Goal: Task Accomplishment & Management: Use online tool/utility

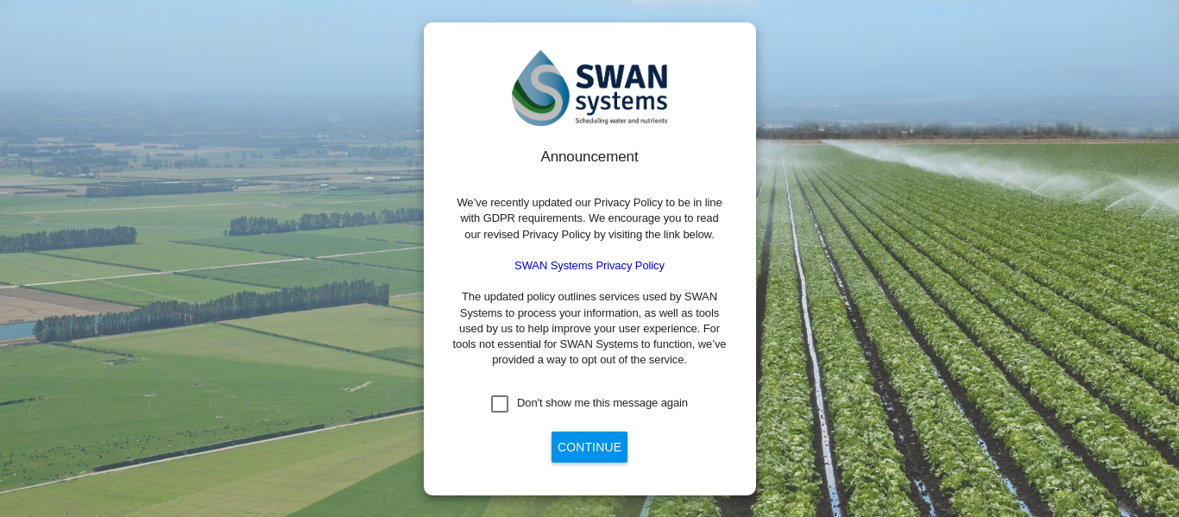
click at [578, 453] on button "Continue" at bounding box center [590, 447] width 76 height 31
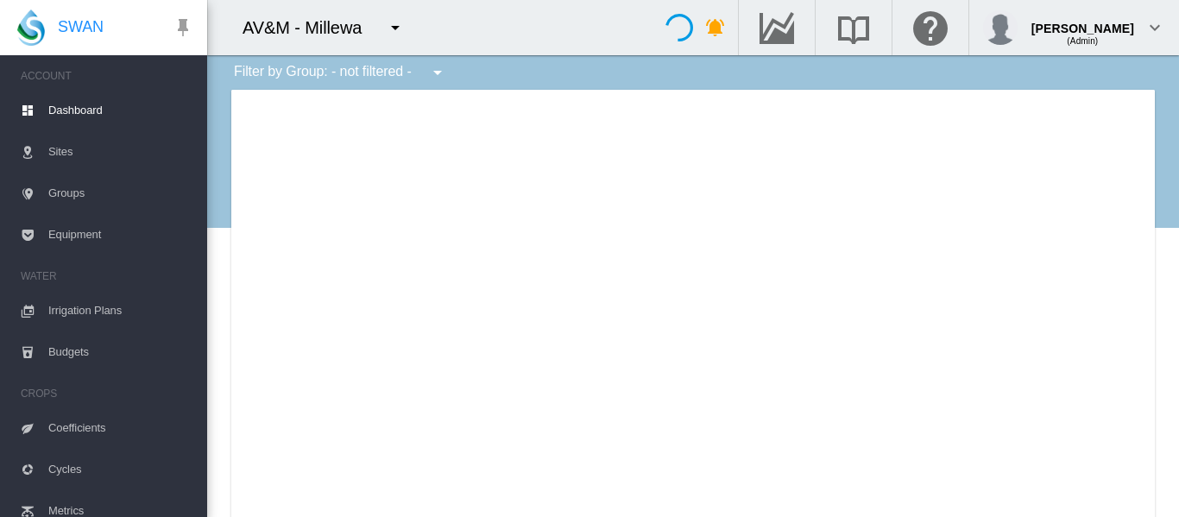
type input "**********"
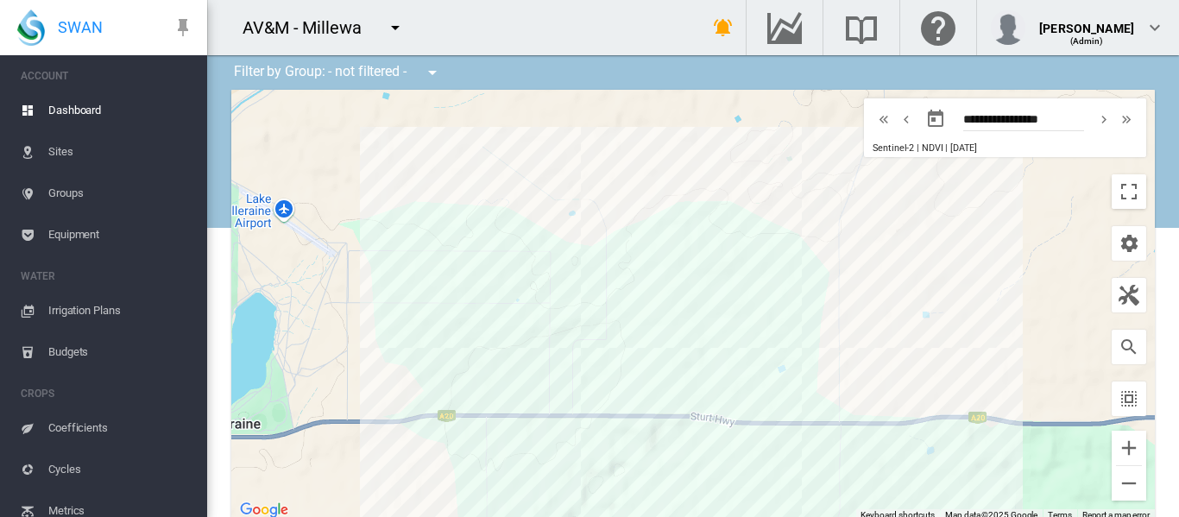
click at [395, 34] on md-icon "icon-menu-down" at bounding box center [395, 27] width 21 height 21
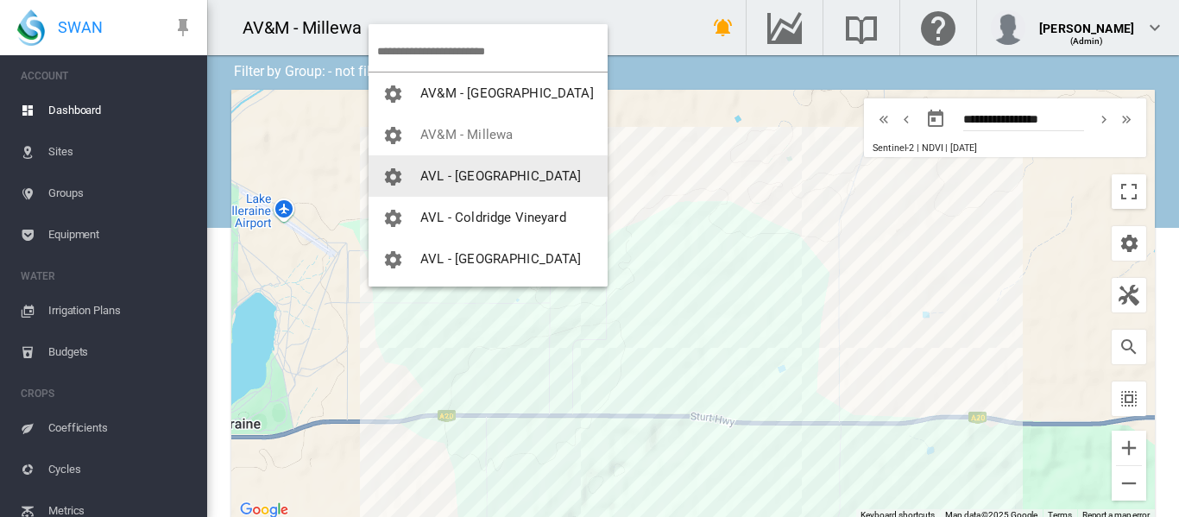
click at [491, 170] on span "AVL - [GEOGRAPHIC_DATA]" at bounding box center [500, 176] width 161 height 16
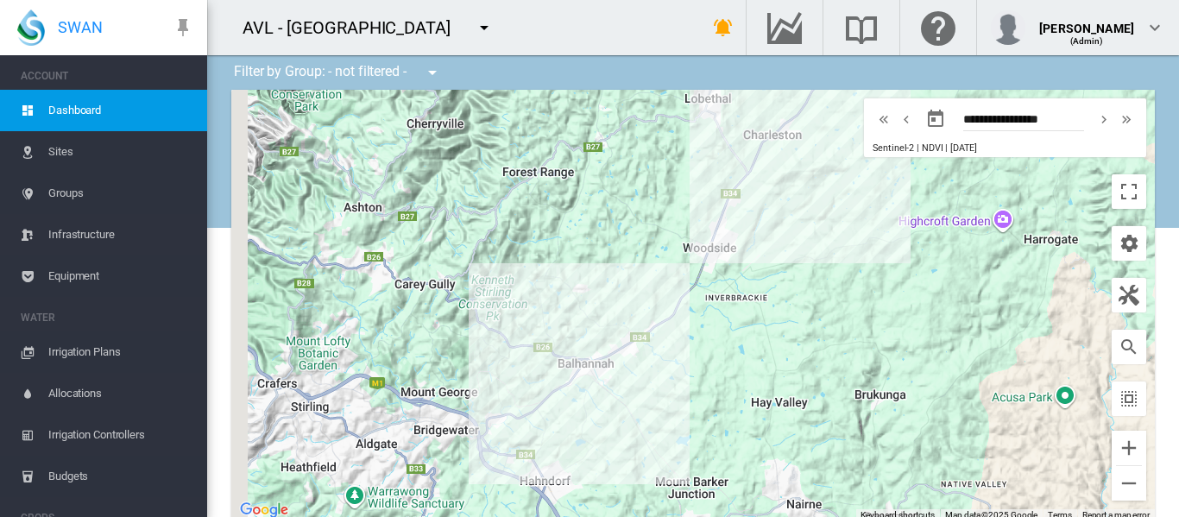
drag, startPoint x: 813, startPoint y: 175, endPoint x: 845, endPoint y: 182, distance: 32.7
click at [845, 182] on div at bounding box center [693, 306] width 924 height 432
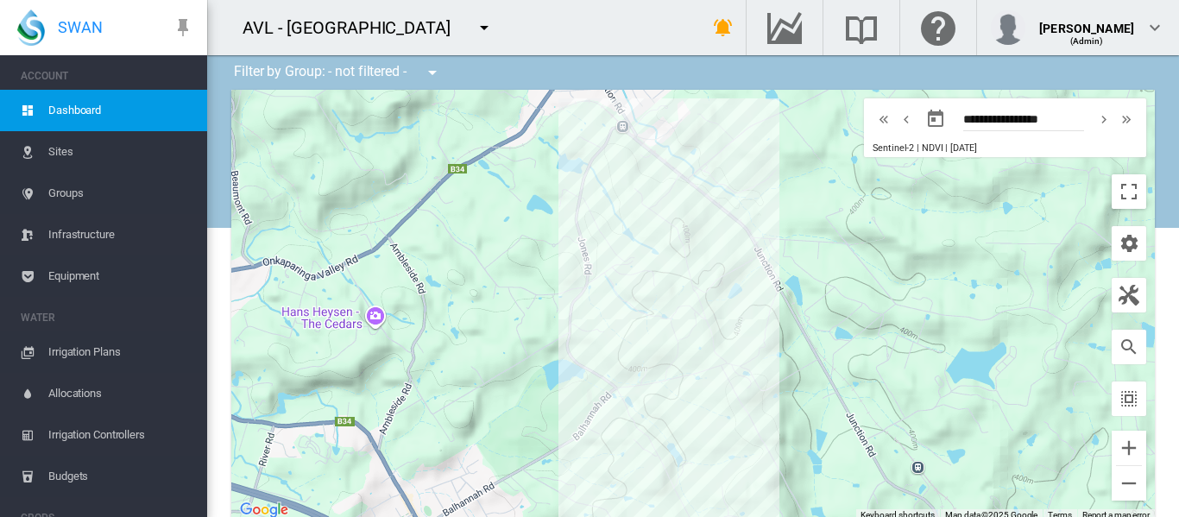
drag, startPoint x: 641, startPoint y: 337, endPoint x: 694, endPoint y: 281, distance: 77.6
click at [694, 281] on div at bounding box center [693, 306] width 924 height 432
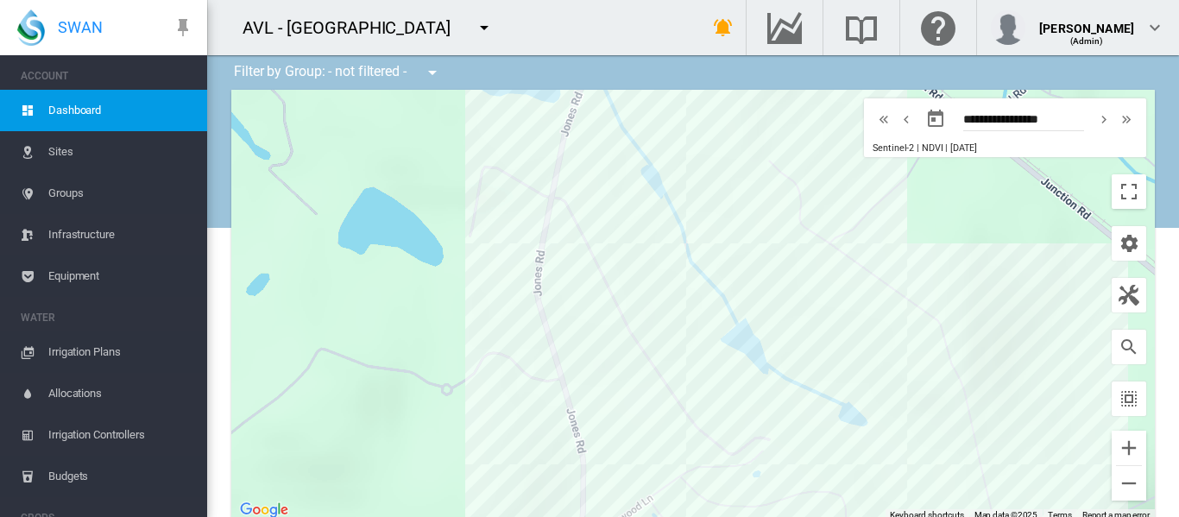
drag, startPoint x: 576, startPoint y: 291, endPoint x: 871, endPoint y: 510, distance: 367.8
click at [871, 510] on div "Site Health Indexes - × Name of current Site Health Area in chart. Click on a d…" at bounding box center [693, 306] width 924 height 432
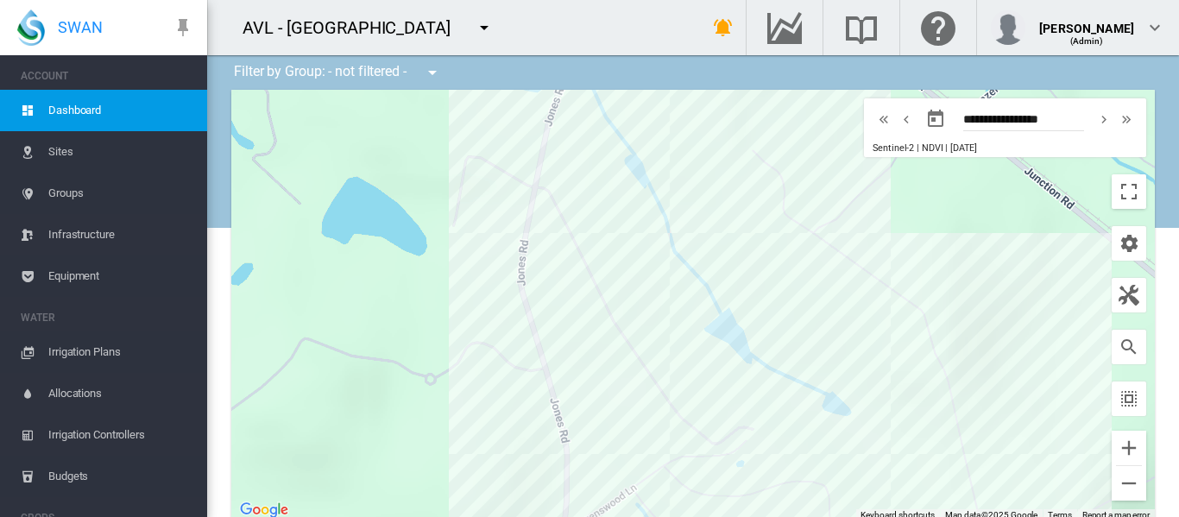
drag, startPoint x: 777, startPoint y: 300, endPoint x: 776, endPoint y: 309, distance: 8.7
click at [776, 309] on div at bounding box center [693, 306] width 924 height 432
click at [603, 266] on div "BASB22 (probe) (4.87 Ha)" at bounding box center [693, 306] width 924 height 432
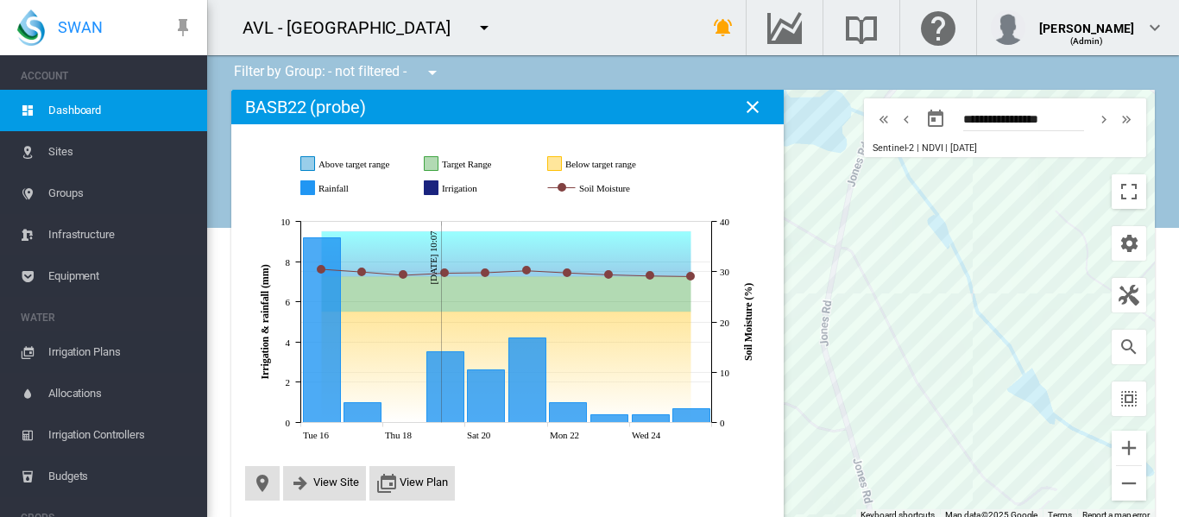
scroll to position [4, 0]
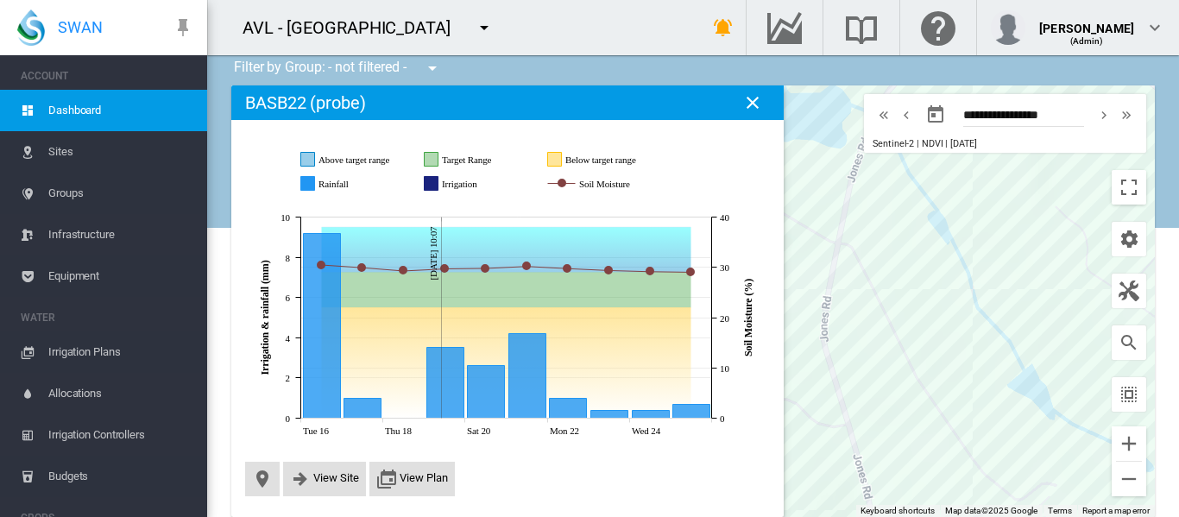
click at [1005, 219] on div at bounding box center [693, 301] width 924 height 432
click at [763, 104] on md-icon "icon-close" at bounding box center [752, 102] width 21 height 21
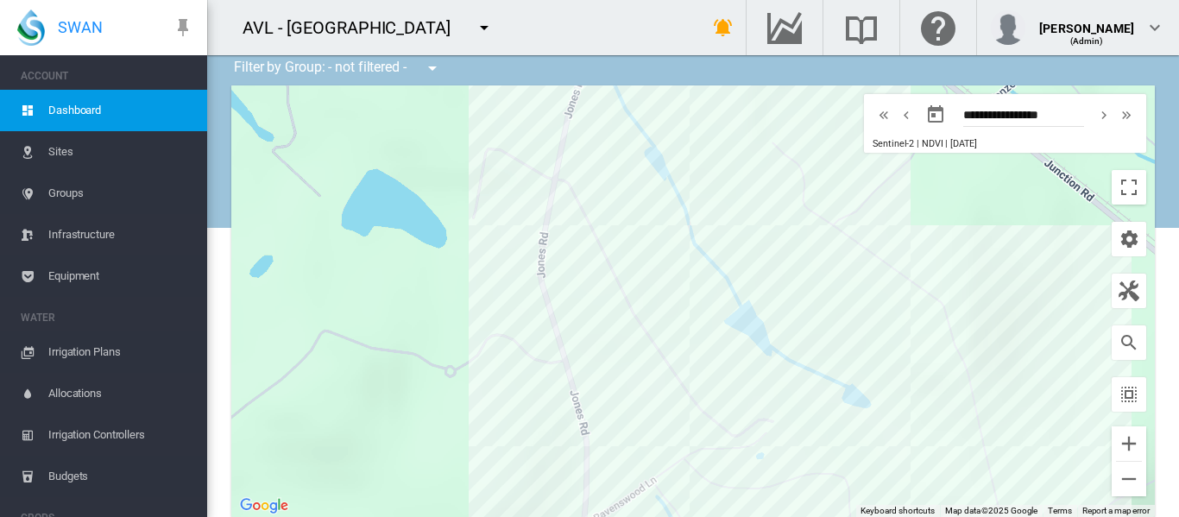
drag, startPoint x: 1008, startPoint y: 234, endPoint x: 722, endPoint y: 170, distance: 293.7
click at [722, 170] on div at bounding box center [693, 301] width 924 height 432
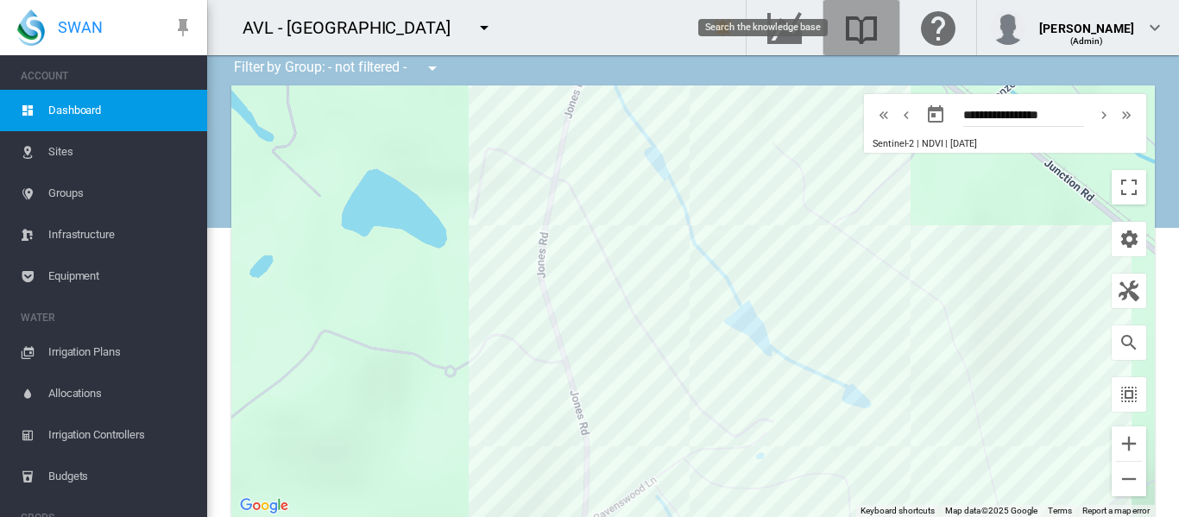
click at [862, 30] on md-icon "Search the knowledge base" at bounding box center [861, 27] width 41 height 21
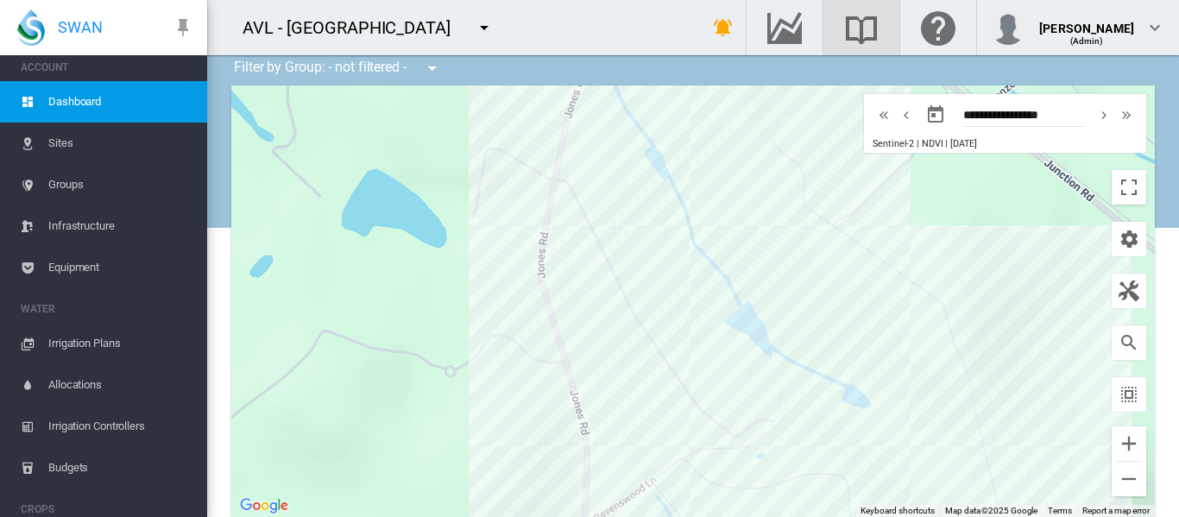
scroll to position [0, 0]
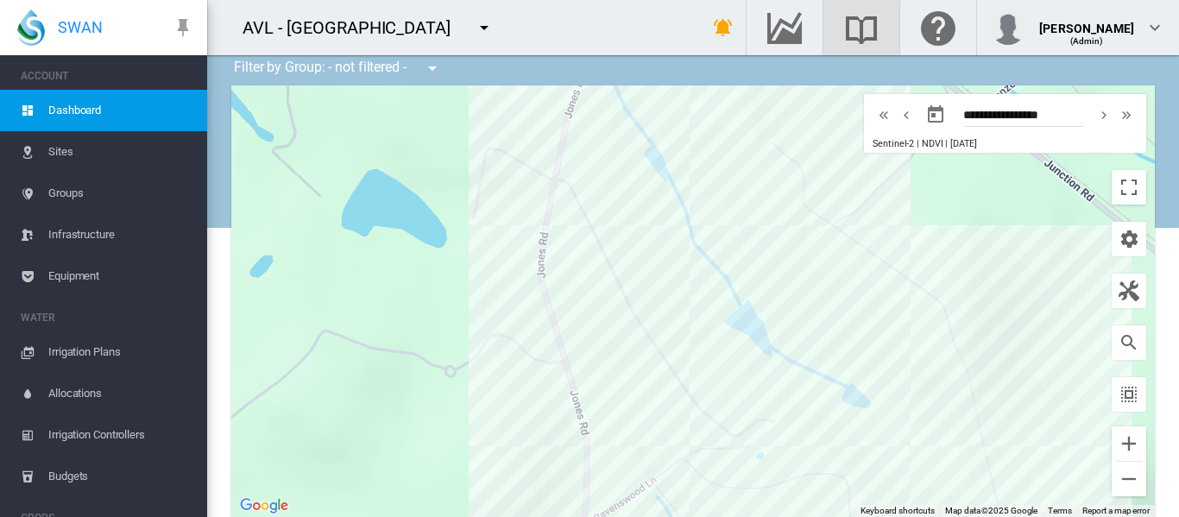
click at [439, 63] on md-icon "icon-menu-down" at bounding box center [432, 68] width 21 height 21
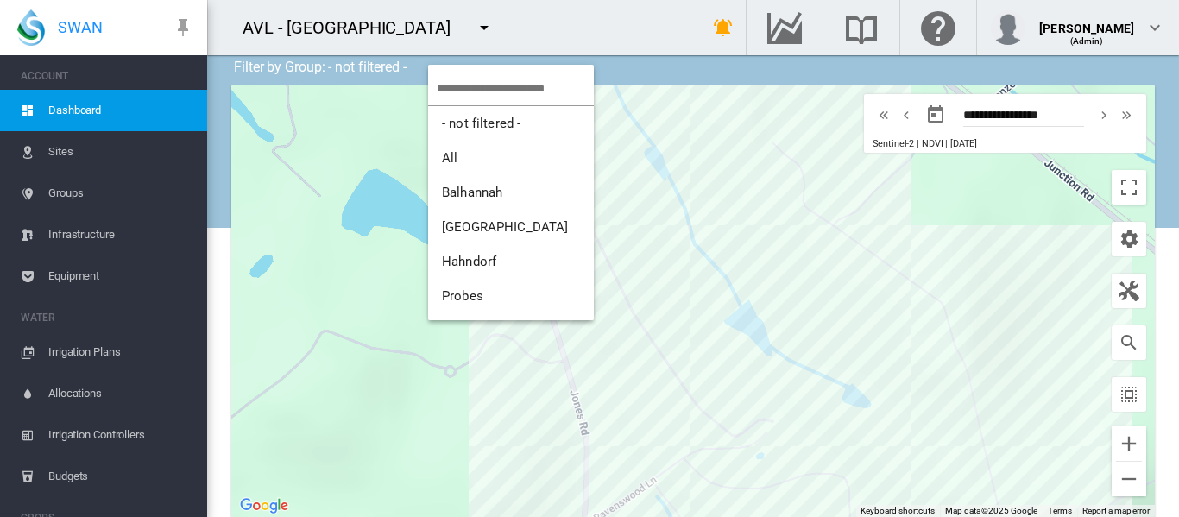
click at [425, 21] on md-backdrop at bounding box center [589, 258] width 1179 height 517
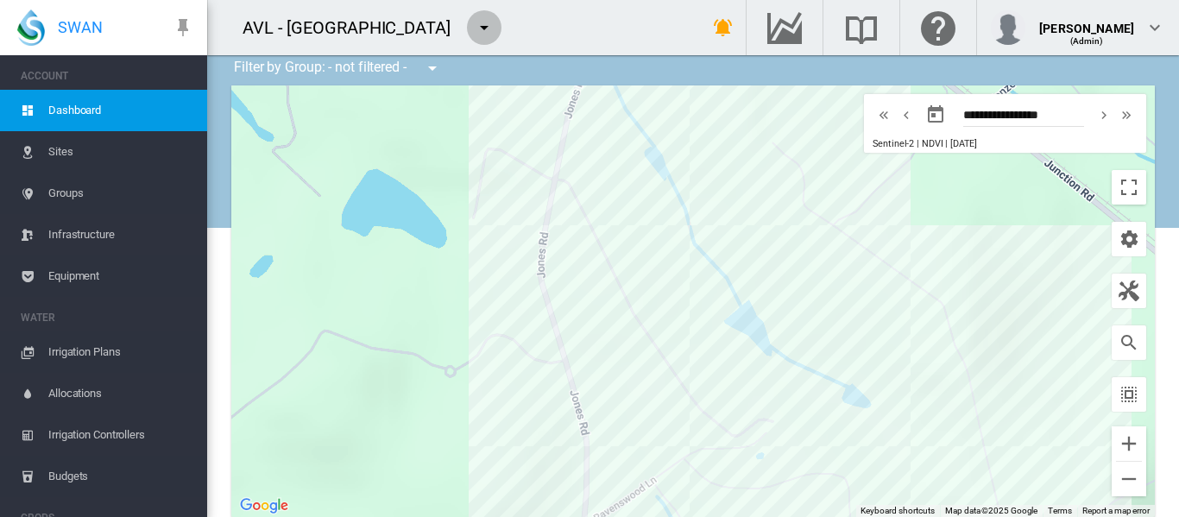
click at [474, 28] on md-icon "icon-menu-down" at bounding box center [484, 27] width 21 height 21
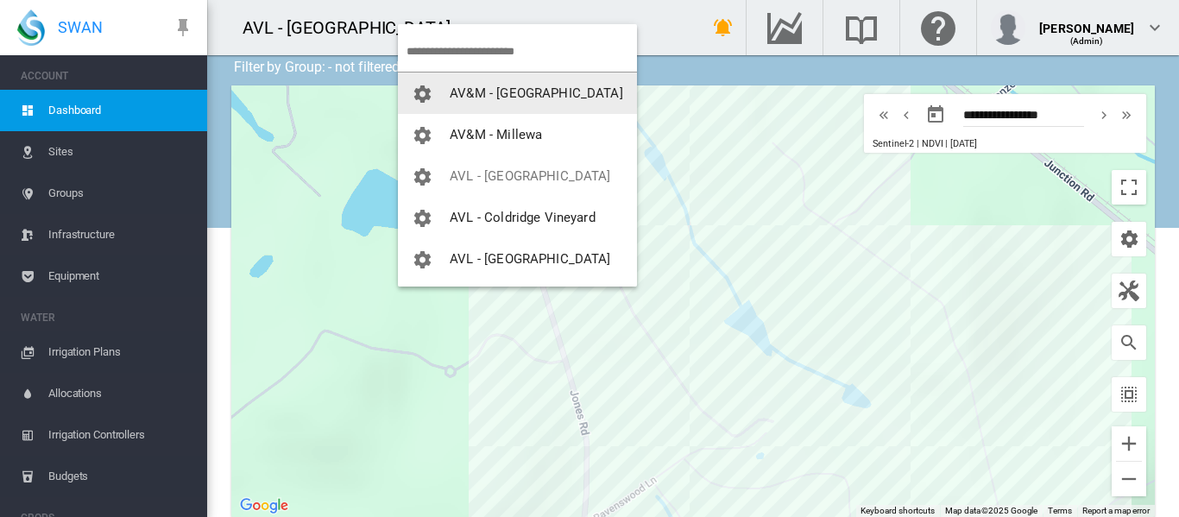
click at [413, 4] on md-backdrop at bounding box center [589, 258] width 1179 height 517
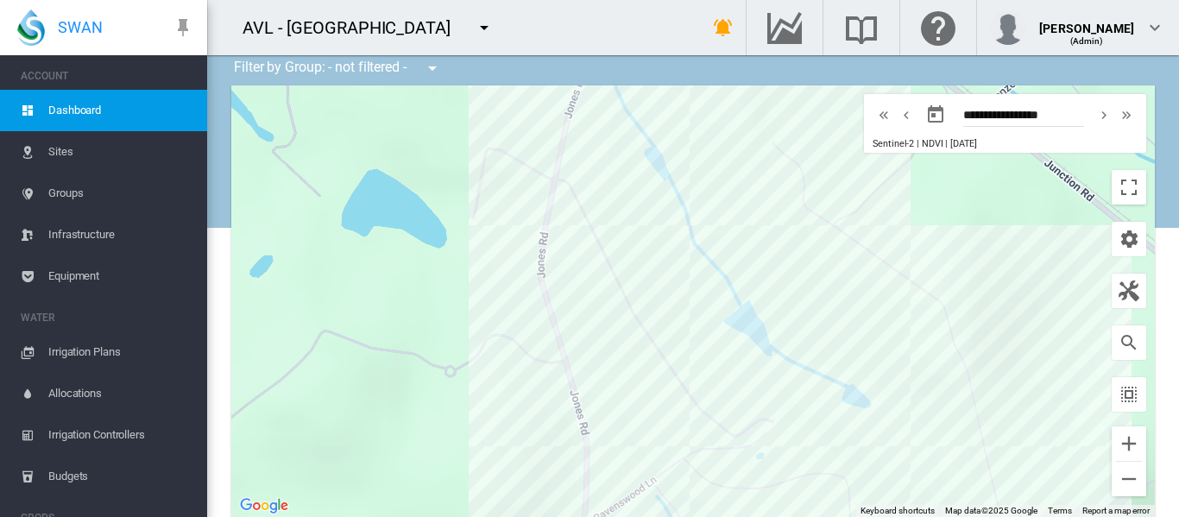
click at [430, 67] on md-icon "icon-menu-down" at bounding box center [432, 68] width 21 height 21
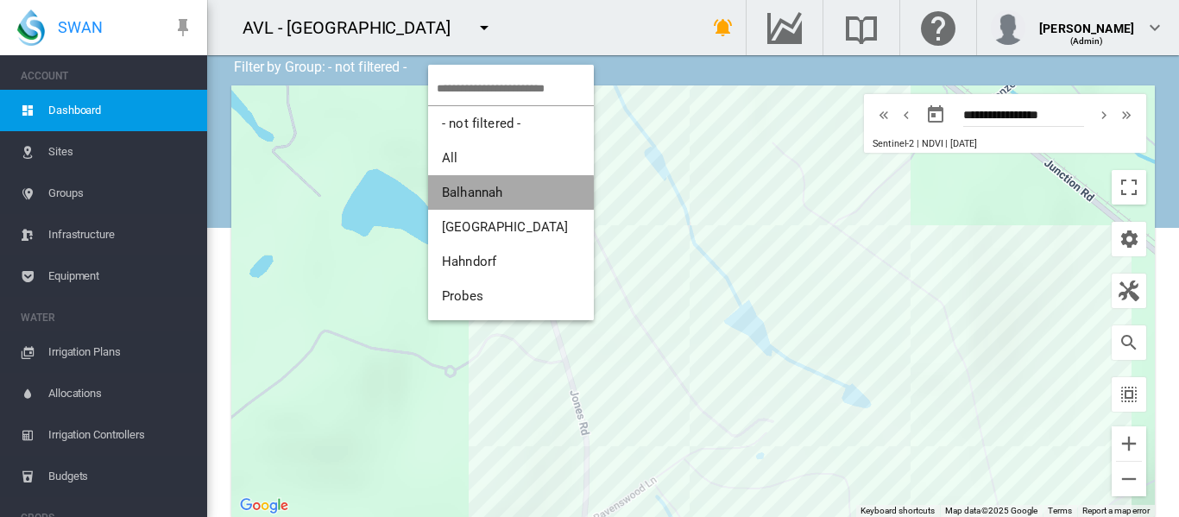
click at [483, 193] on span "Balhannah" at bounding box center [472, 193] width 60 height 16
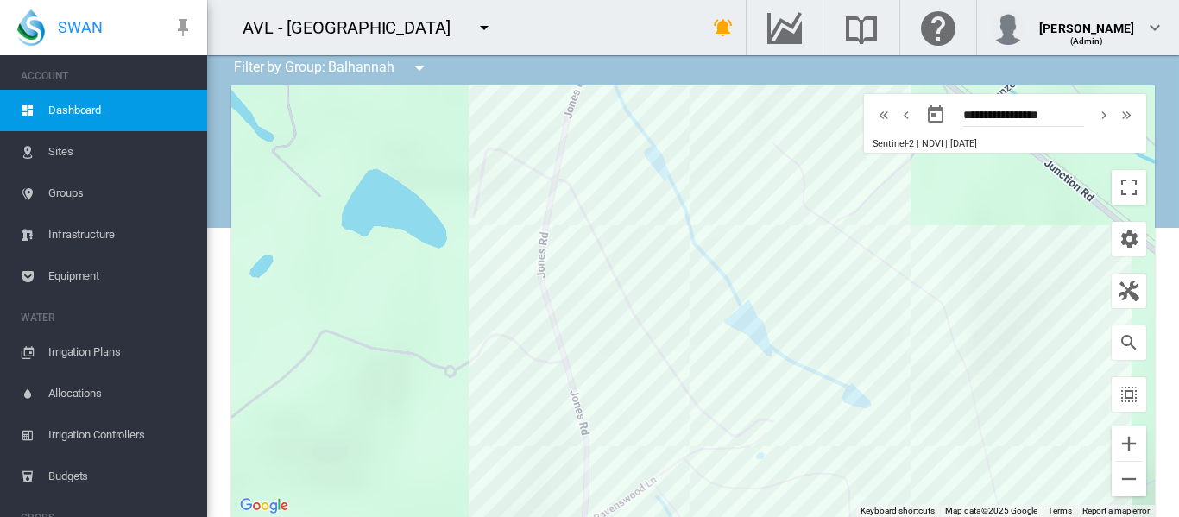
click at [54, 148] on span "Sites" at bounding box center [120, 151] width 145 height 41
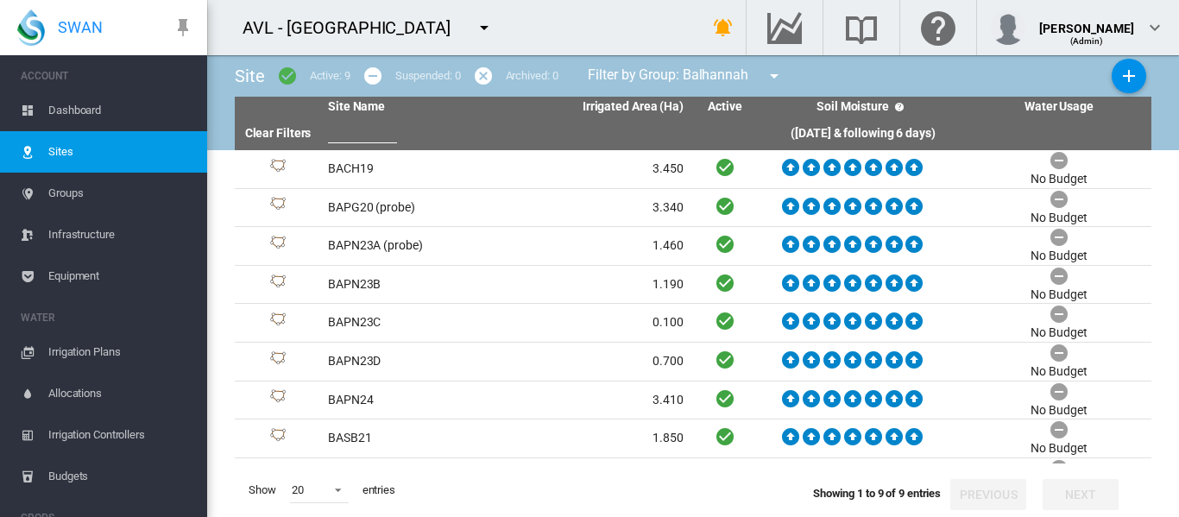
click at [60, 187] on span "Groups" at bounding box center [120, 193] width 145 height 41
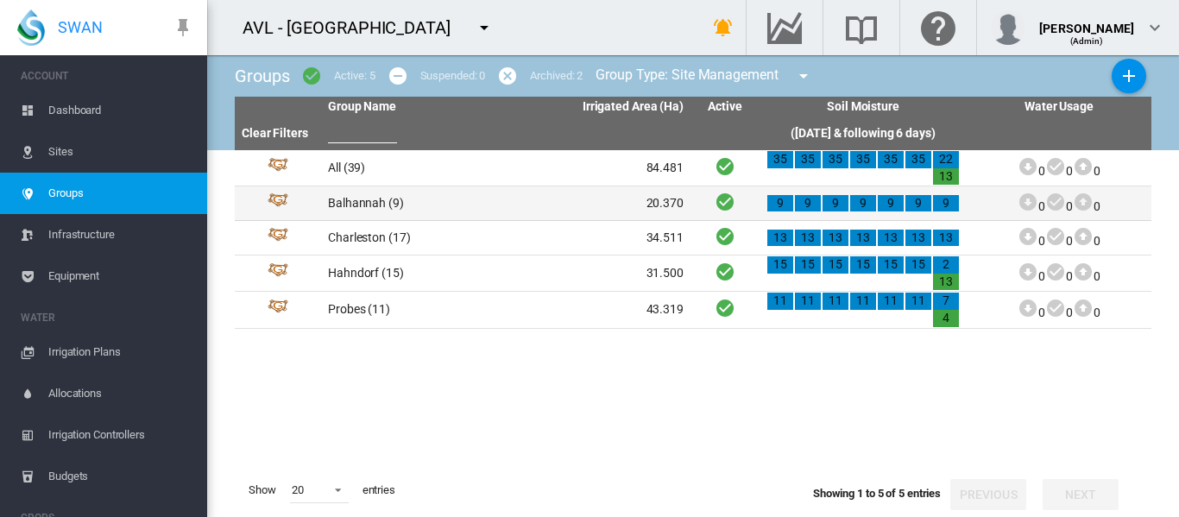
click at [374, 210] on td "Balhannah (9)" at bounding box center [413, 203] width 185 height 34
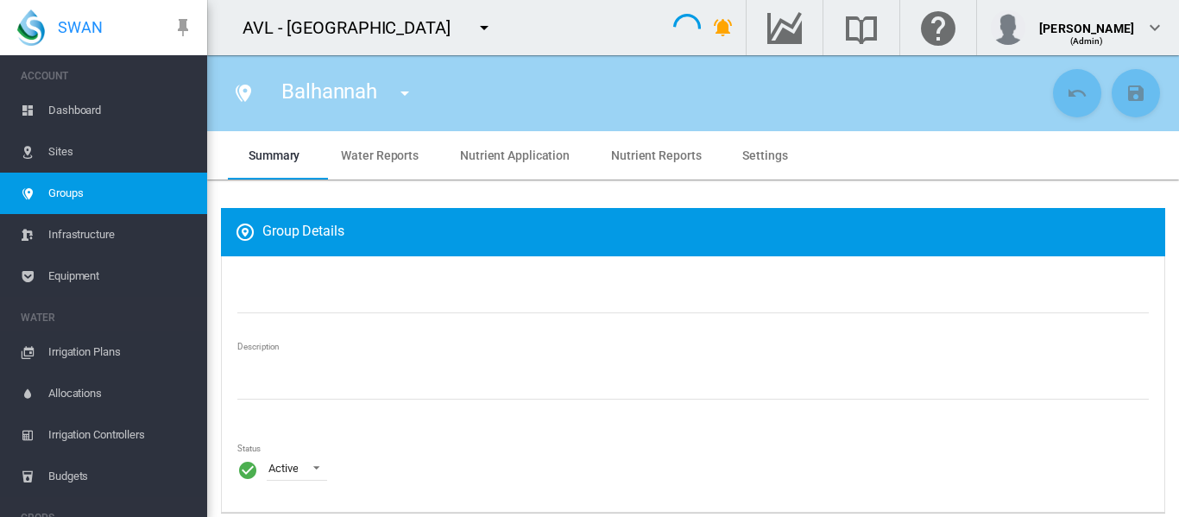
type input "*********"
type textarea "**********"
click at [409, 155] on span "Water Reports" at bounding box center [380, 155] width 78 height 14
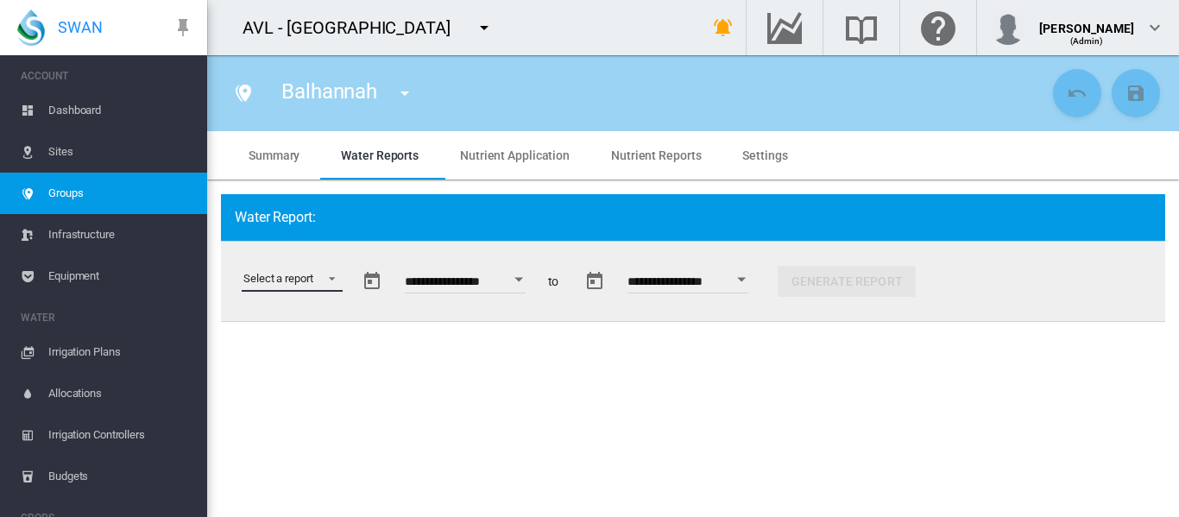
click at [338, 277] on md-select "Select a report Data Extract Irrigation Planned and Applied Soil Moisture Statu…" at bounding box center [292, 279] width 101 height 26
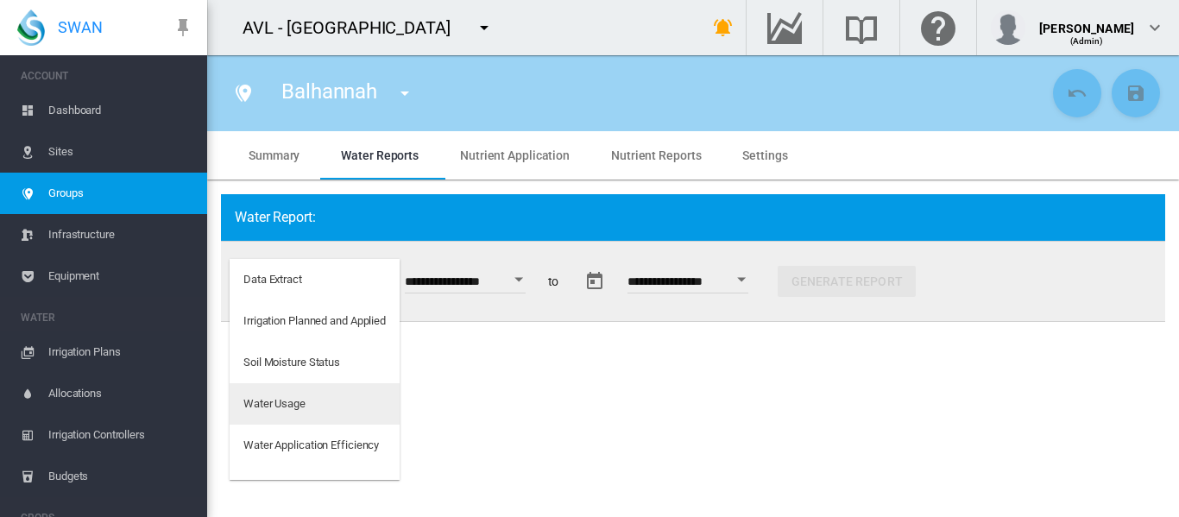
click at [285, 405] on div "Water Usage" at bounding box center [274, 404] width 62 height 16
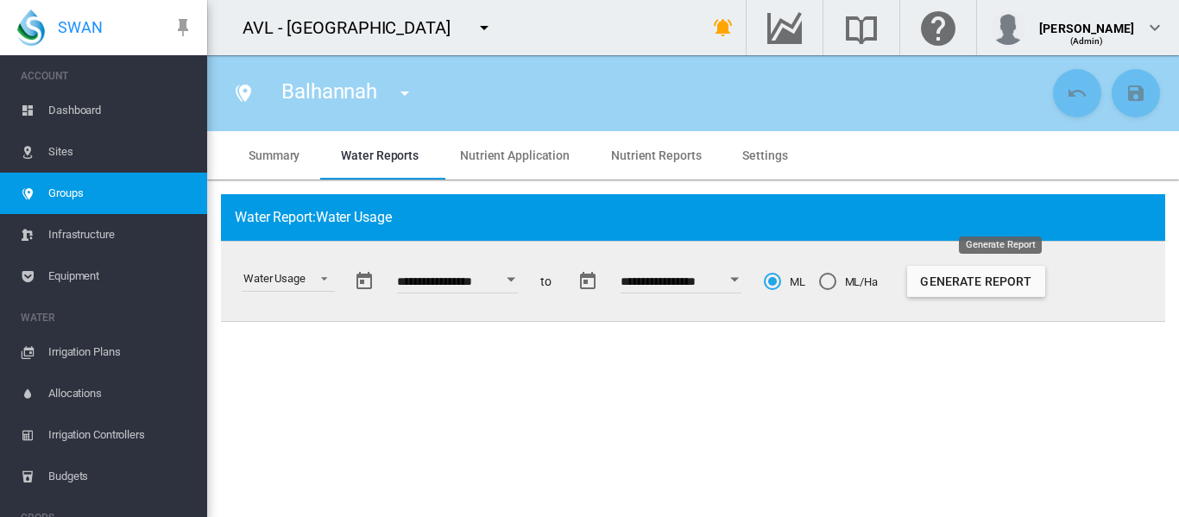
click at [1025, 275] on button "Generate Report" at bounding box center [976, 281] width 138 height 31
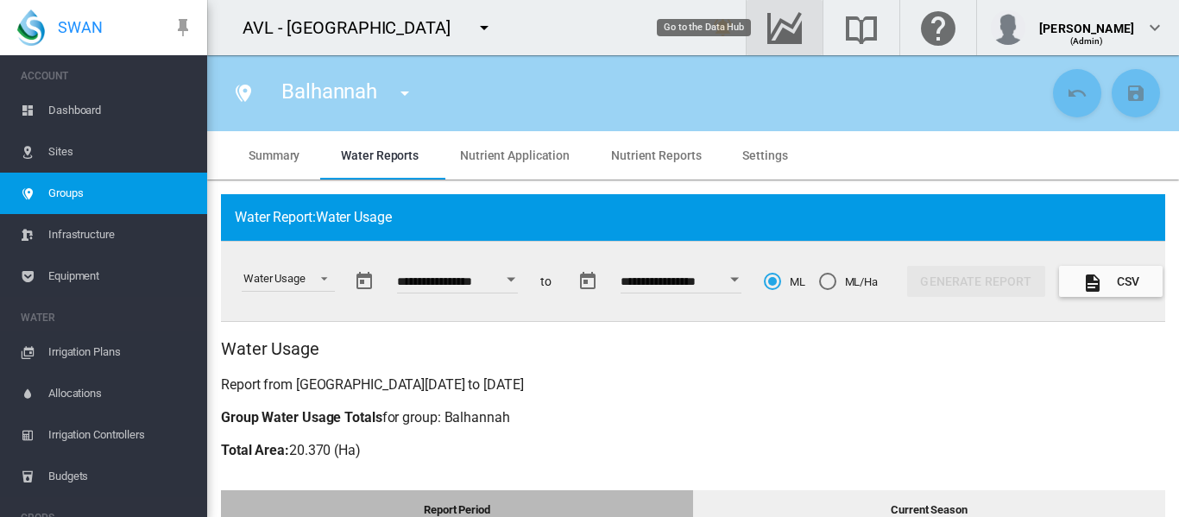
click at [777, 34] on md-icon "Go to the Data Hub" at bounding box center [784, 27] width 41 height 21
click at [81, 109] on span "Dashboard" at bounding box center [120, 110] width 145 height 41
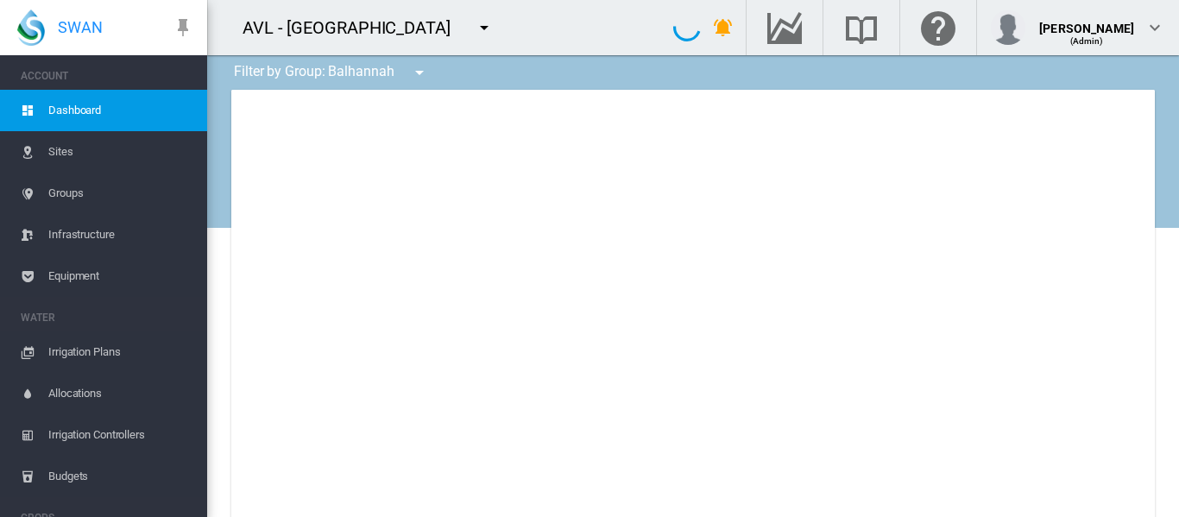
type input "**********"
